Goal: Task Accomplishment & Management: Manage account settings

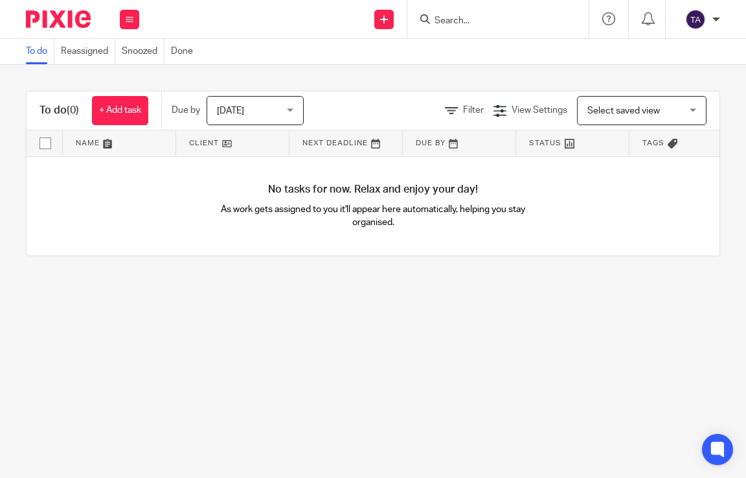
click at [494, 14] on form at bounding box center [502, 19] width 138 height 16
click at [511, 14] on form at bounding box center [502, 19] width 138 height 16
click at [514, 25] on input "Search" at bounding box center [491, 22] width 117 height 12
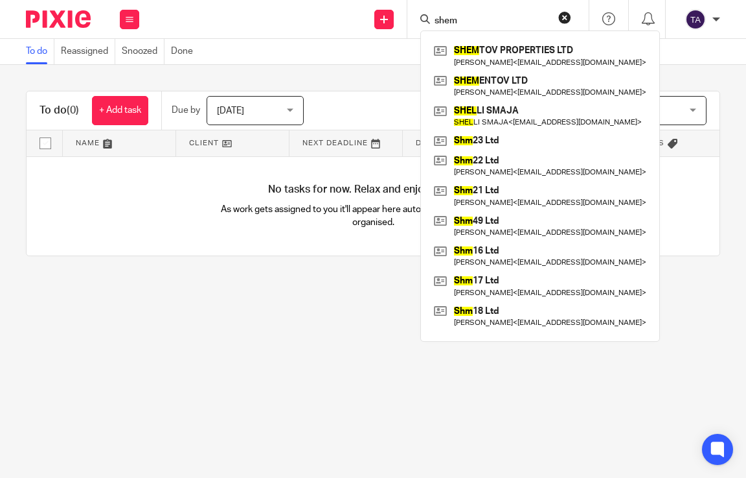
click at [469, 13] on form "shem" at bounding box center [502, 19] width 138 height 16
drag, startPoint x: 474, startPoint y: 17, endPoint x: 408, endPoint y: 20, distance: 66.8
click at [408, 20] on div "shem SHEM TOV PROPERTIES LTD Yechiel David Taussig < ampmyd@gmail.com > SHEM EN…" at bounding box center [498, 19] width 181 height 38
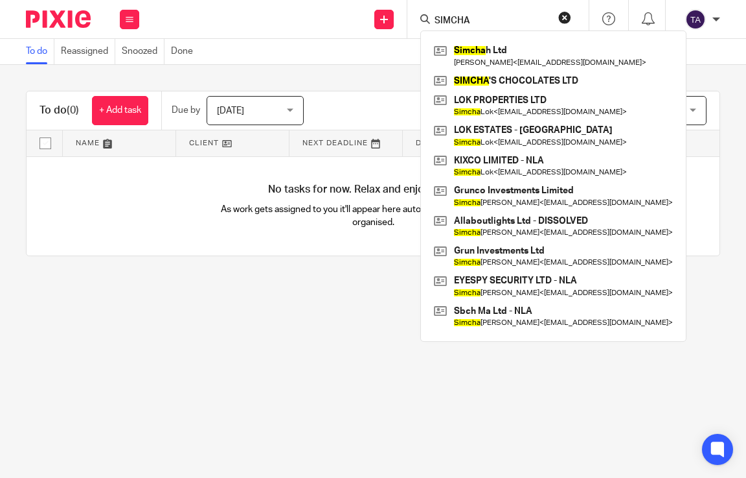
type input "SIMCHA"
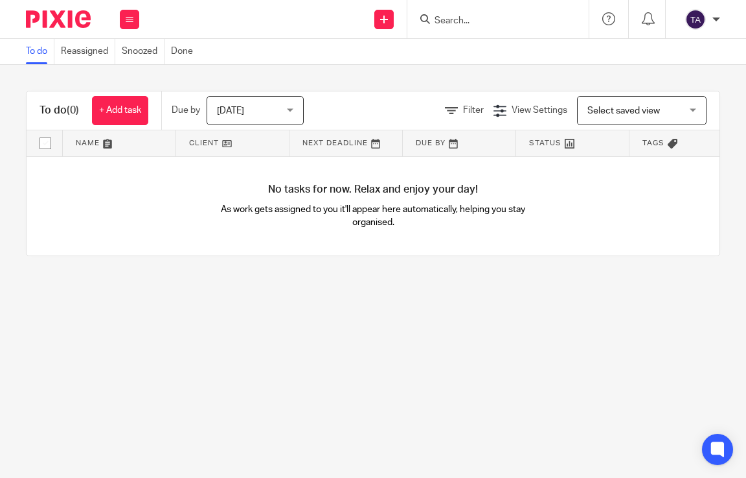
click at [554, 19] on form at bounding box center [502, 19] width 138 height 16
drag, startPoint x: 533, startPoint y: 12, endPoint x: 527, endPoint y: 16, distance: 7.9
click at [527, 16] on form at bounding box center [502, 19] width 138 height 16
click at [522, 17] on input "Search" at bounding box center [491, 22] width 117 height 12
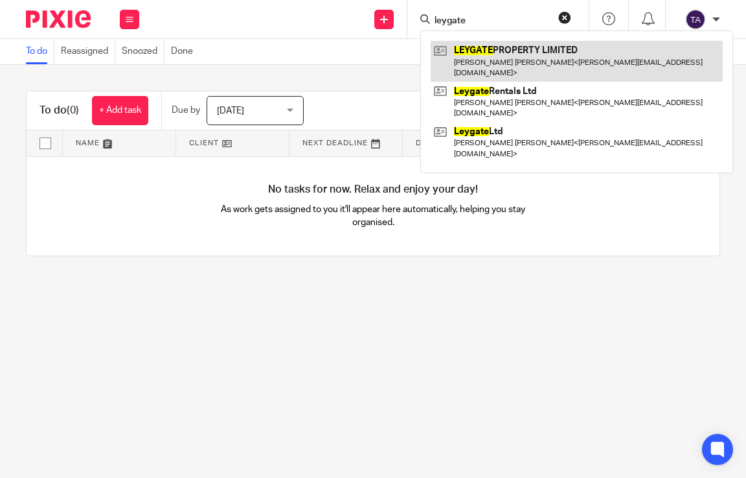
type input "leygate"
click at [528, 52] on link at bounding box center [577, 61] width 292 height 40
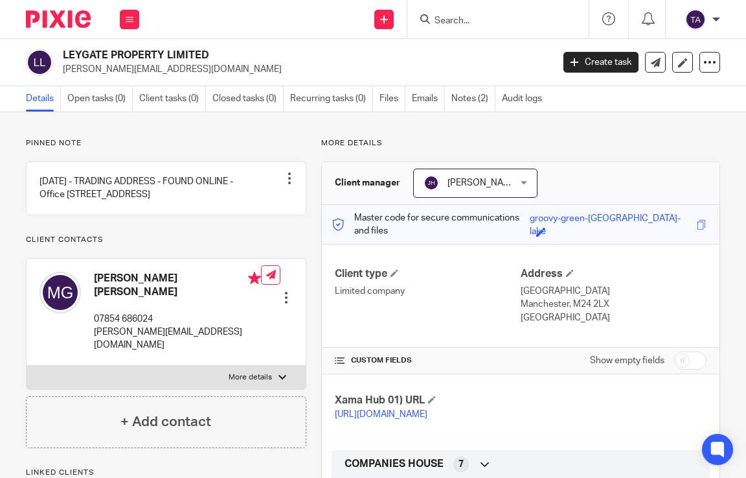
click at [446, 19] on input "Search" at bounding box center [491, 22] width 117 height 12
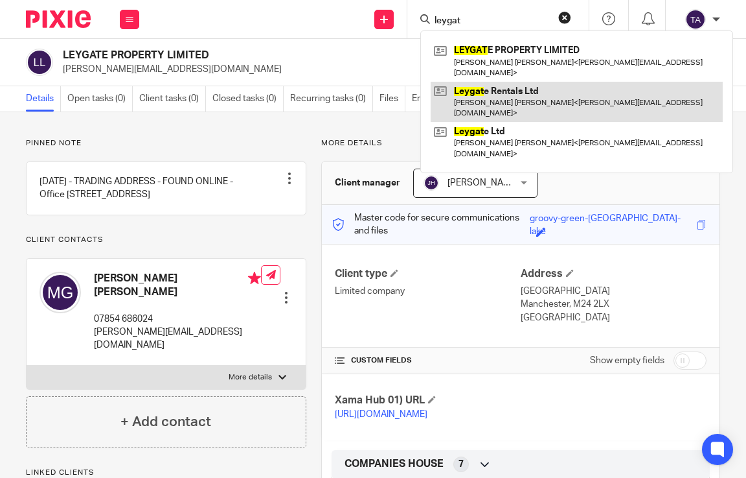
type input "leygat"
click at [525, 91] on link at bounding box center [577, 102] width 292 height 40
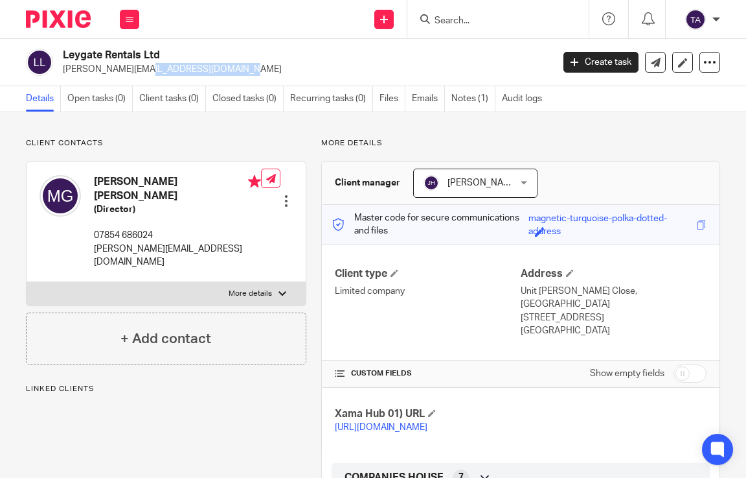
drag, startPoint x: 90, startPoint y: 69, endPoint x: 62, endPoint y: 71, distance: 28.6
click at [62, 71] on div "Leygate Rentals Ltd leo@yecestates.co.uk" at bounding box center [285, 62] width 518 height 27
copy p "leo@yecestates.co.uk"
click at [271, 139] on p "Client contacts" at bounding box center [166, 143] width 281 height 10
drag, startPoint x: 179, startPoint y: 52, endPoint x: 164, endPoint y: 52, distance: 14.9
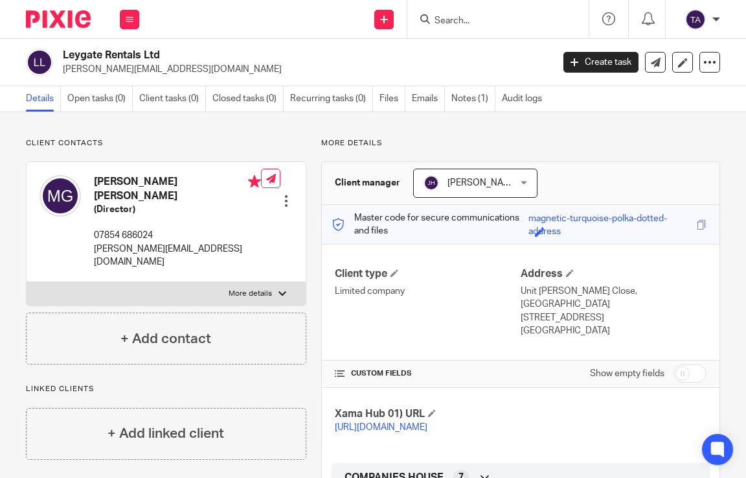
click at [176, 52] on h2 "Leygate Rentals Ltd" at bounding box center [255, 56] width 385 height 14
drag, startPoint x: 164, startPoint y: 52, endPoint x: 61, endPoint y: 54, distance: 103.0
click at [61, 54] on div "Leygate Rentals Ltd leo@yecestates.co.uk" at bounding box center [285, 62] width 518 height 27
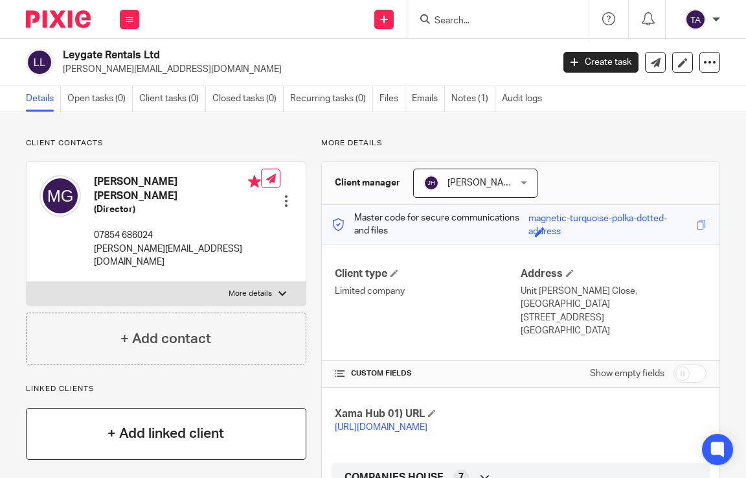
copy h2 "Leygate Rentals Ltd"
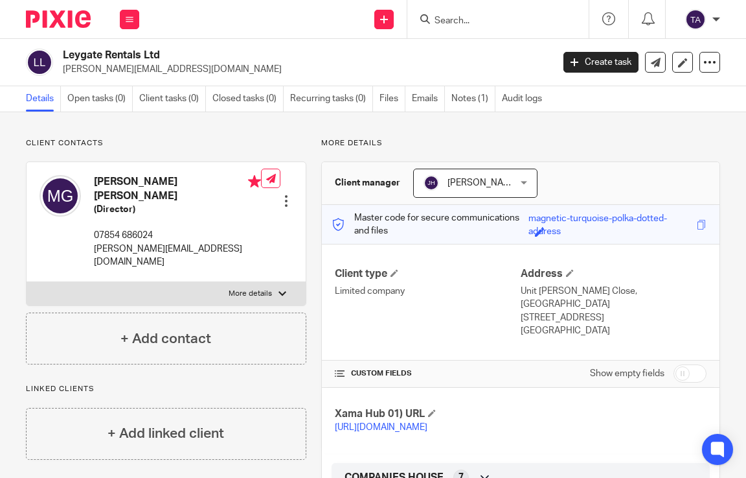
click at [181, 58] on h2 "Leygate Rentals Ltd" at bounding box center [255, 56] width 385 height 14
drag, startPoint x: 168, startPoint y: 48, endPoint x: 62, endPoint y: 53, distance: 105.7
click at [62, 53] on div "Leygate Rentals Ltd leo@yecestates.co.uk" at bounding box center [285, 62] width 518 height 27
copy h2 "Leygate Rentals Ltd"
click at [286, 194] on div at bounding box center [286, 200] width 13 height 13
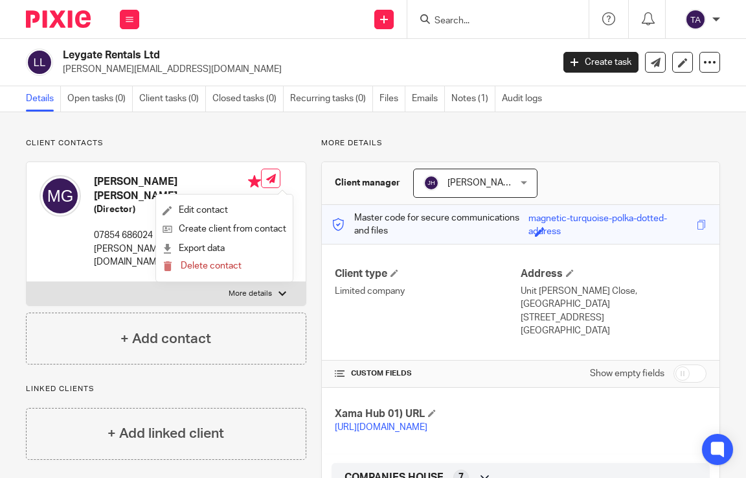
click at [284, 194] on div at bounding box center [286, 200] width 13 height 13
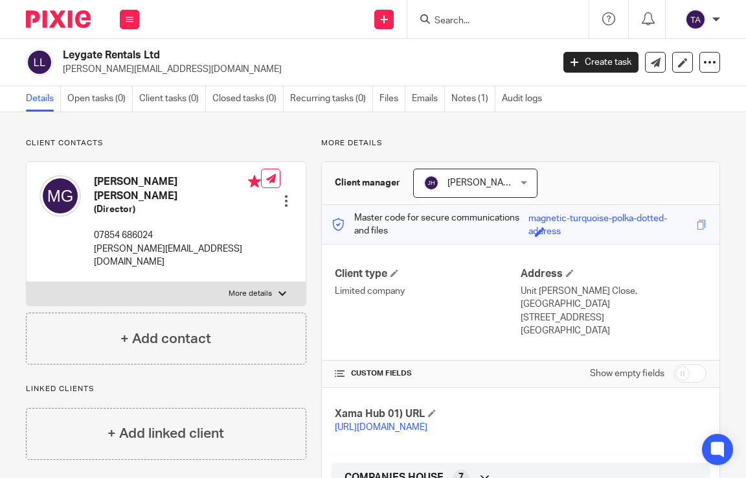
click at [284, 194] on div at bounding box center [286, 200] width 13 height 13
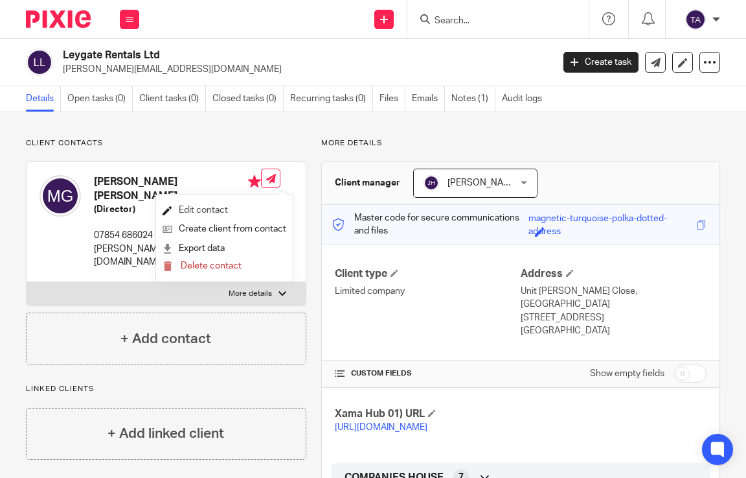
click at [210, 209] on link "Edit contact" at bounding box center [225, 210] width 124 height 19
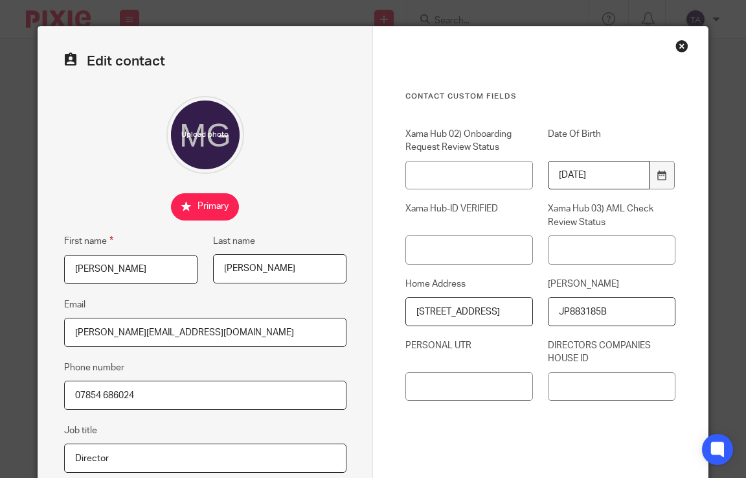
scroll to position [0, 29]
drag, startPoint x: 460, startPoint y: 310, endPoint x: 514, endPoint y: 310, distance: 54.4
click at [514, 310] on input "[STREET_ADDRESS]" at bounding box center [470, 311] width 128 height 29
click at [490, 314] on input "[STREET_ADDRESS]" at bounding box center [470, 311] width 128 height 29
click at [474, 310] on input "[STREET_ADDRESS]" at bounding box center [470, 311] width 128 height 29
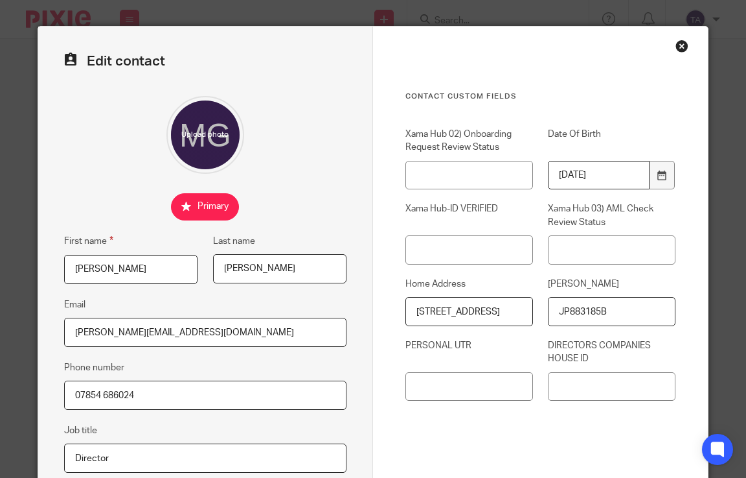
click at [477, 309] on input "[STREET_ADDRESS]" at bounding box center [470, 311] width 128 height 29
click at [476, 310] on input "[STREET_ADDRESS]" at bounding box center [470, 311] width 128 height 29
click at [456, 320] on input "[STREET_ADDRESS]" at bounding box center [470, 311] width 128 height 29
drag, startPoint x: 478, startPoint y: 311, endPoint x: 519, endPoint y: 307, distance: 41.7
click at [519, 307] on input "[STREET_ADDRESS]" at bounding box center [470, 311] width 128 height 29
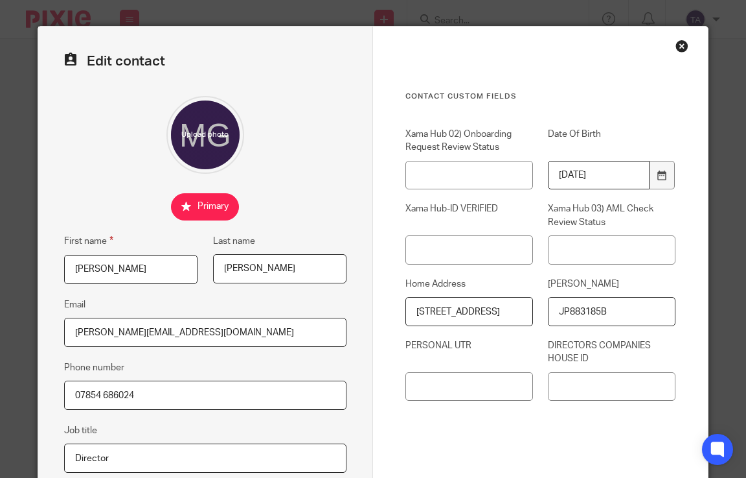
drag, startPoint x: 475, startPoint y: 312, endPoint x: 527, endPoint y: 312, distance: 52.5
click at [527, 312] on input "[STREET_ADDRESS]" at bounding box center [470, 311] width 128 height 29
click at [638, 319] on input "JP883185B" at bounding box center [612, 311] width 128 height 29
drag, startPoint x: 635, startPoint y: 307, endPoint x: 532, endPoint y: 319, distance: 103.7
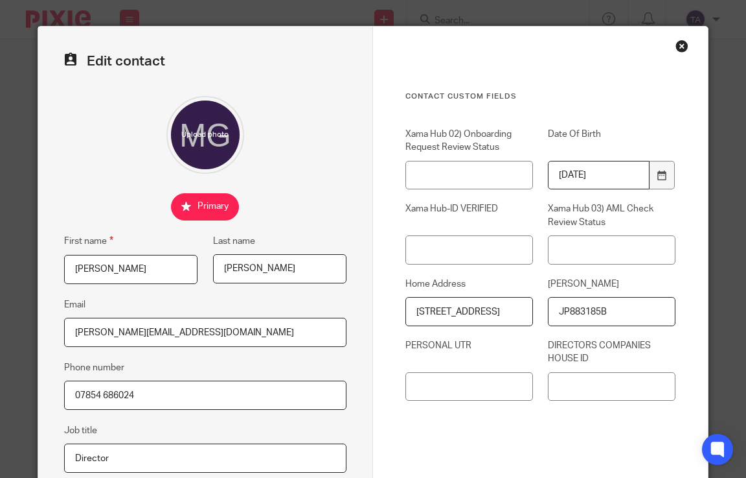
click at [533, 319] on div "[PERSON_NAME] JP883185B" at bounding box center [604, 301] width 143 height 49
